Goal: Navigation & Orientation: Find specific page/section

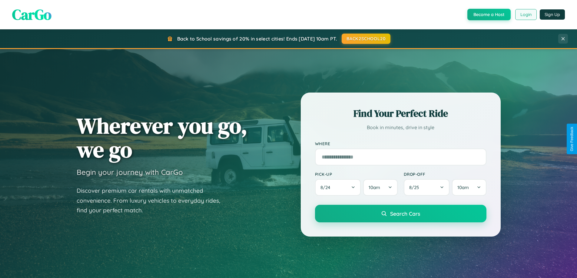
click at [525, 15] on button "Login" at bounding box center [525, 14] width 21 height 11
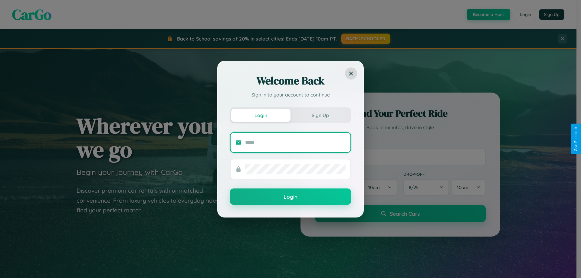
click at [295, 142] on input "text" at bounding box center [295, 143] width 100 height 10
type input "**********"
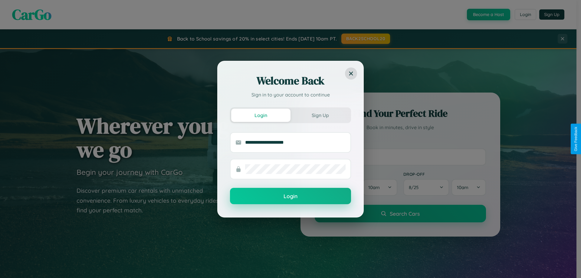
click at [291, 196] on button "Login" at bounding box center [290, 196] width 121 height 16
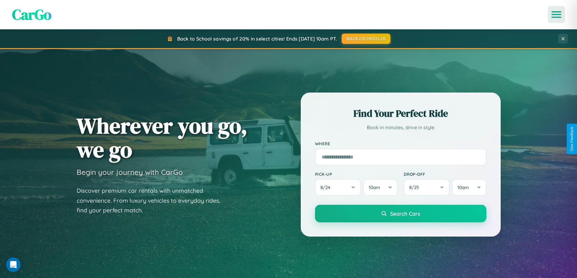
click at [556, 15] on icon "Open menu" at bounding box center [556, 14] width 9 height 5
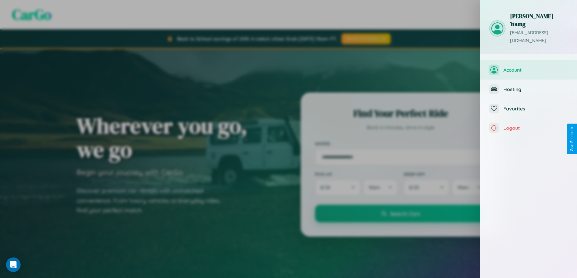
click at [528, 67] on span "Account" at bounding box center [535, 70] width 64 height 6
